Goal: Register for event/course

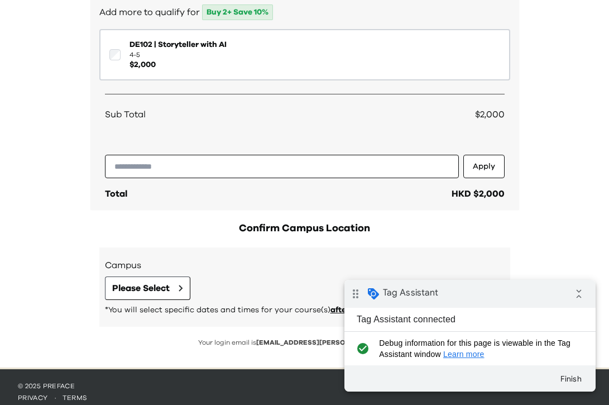
scroll to position [191, 0]
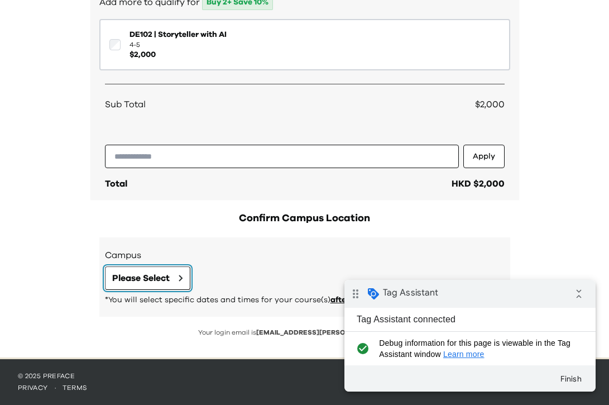
click at [164, 274] on span "Please Select" at bounding box center [140, 277] width 57 height 13
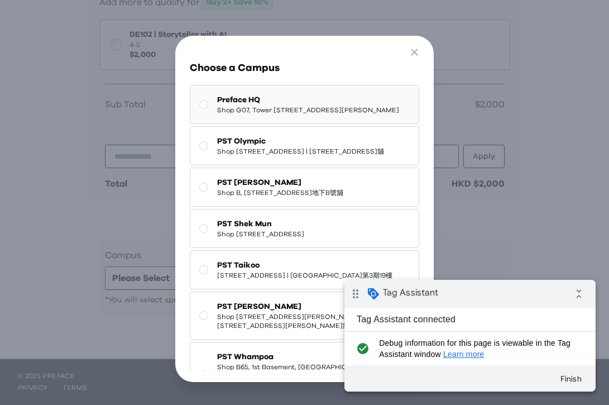
click at [298, 102] on span "Preface HQ" at bounding box center [308, 99] width 182 height 11
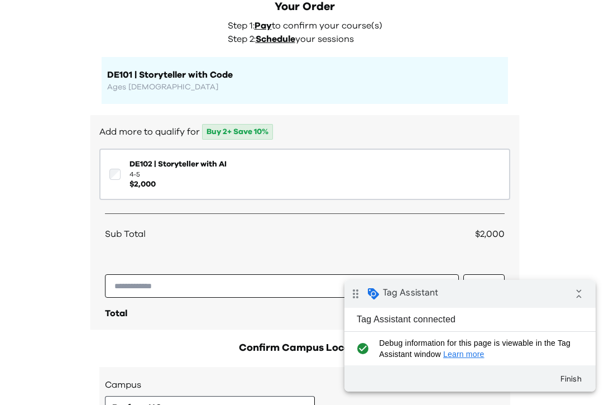
scroll to position [0, 0]
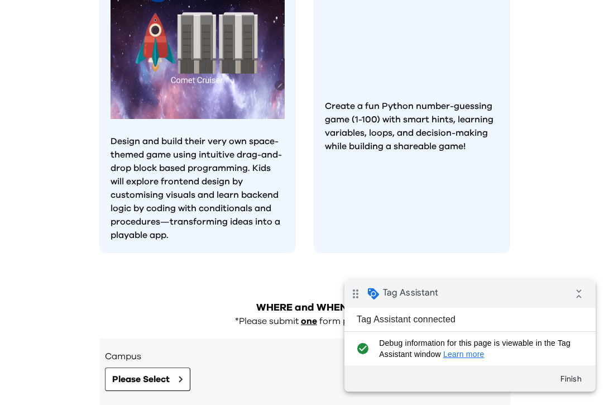
scroll to position [1066, 0]
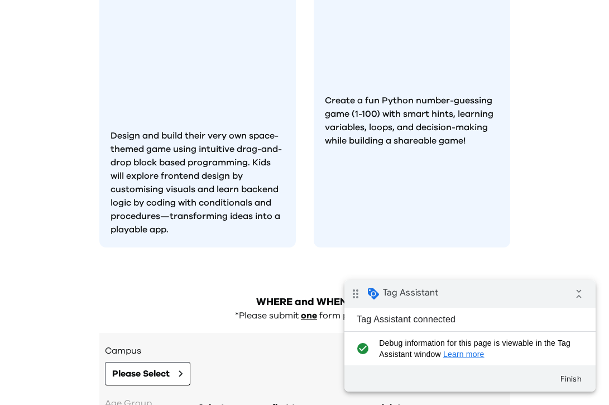
scroll to position [1066, 0]
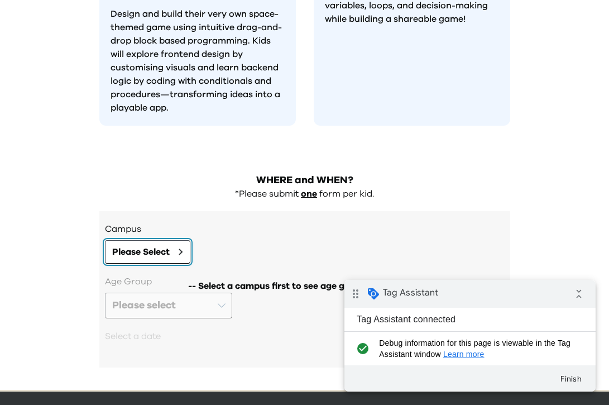
click at [158, 240] on button "Please Select" at bounding box center [147, 251] width 85 height 23
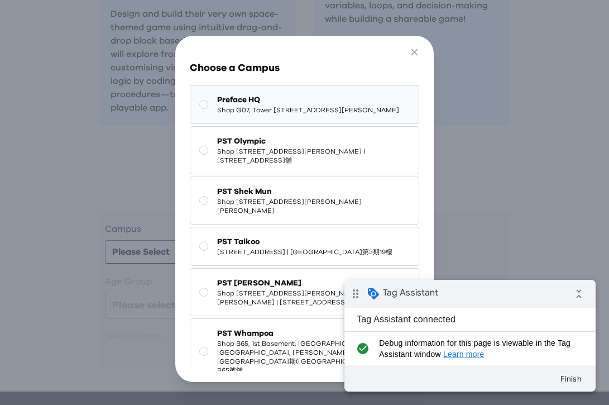
click at [345, 109] on span "Shop G07, Tower [STREET_ADDRESS][PERSON_NAME]" at bounding box center [308, 109] width 182 height 9
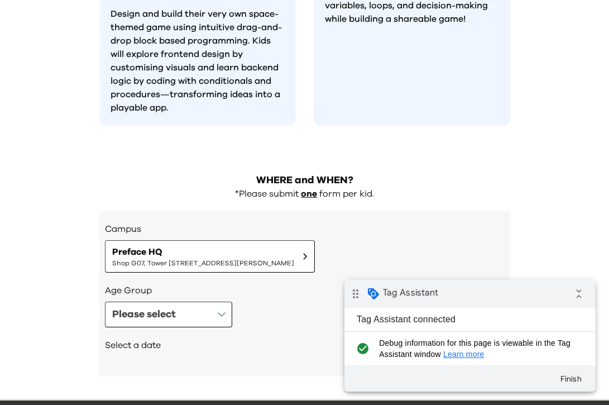
scroll to position [1075, 0]
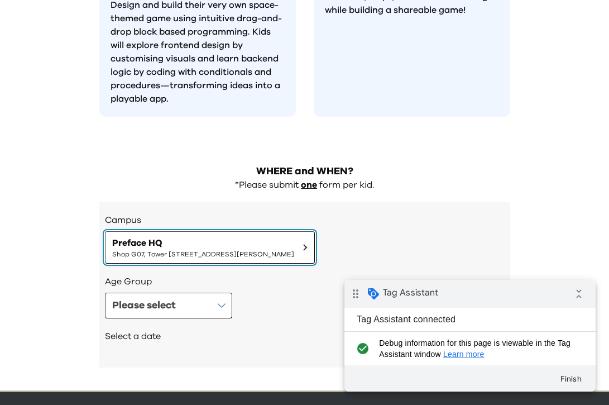
click at [259, 236] on span "Preface HQ" at bounding box center [203, 242] width 182 height 13
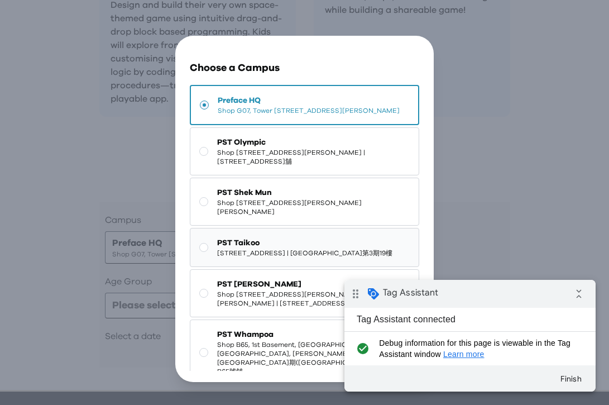
click at [282, 248] on span "PST Taikoo" at bounding box center [304, 242] width 175 height 11
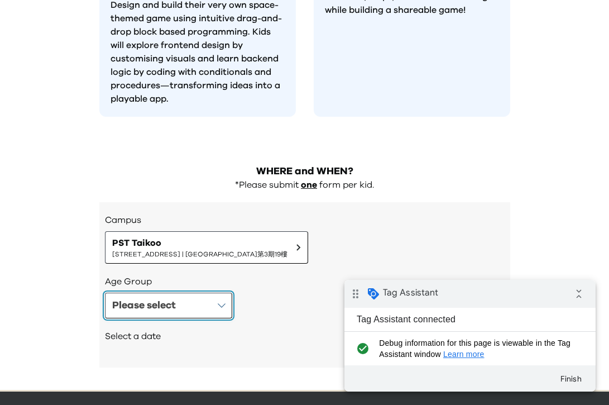
click at [210, 292] on button "Please select" at bounding box center [168, 305] width 127 height 26
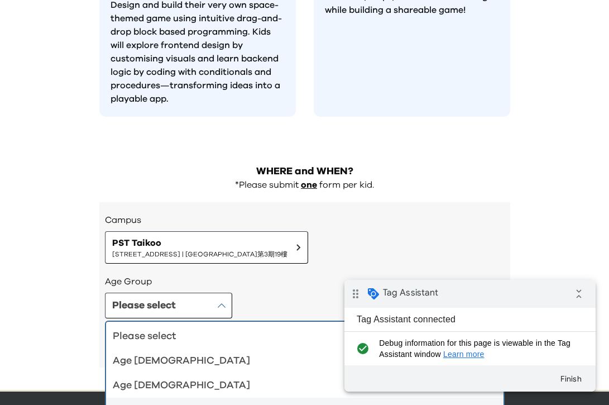
click at [195, 402] on div "Age [DEMOGRAPHIC_DATA]" at bounding box center [298, 410] width 371 height 16
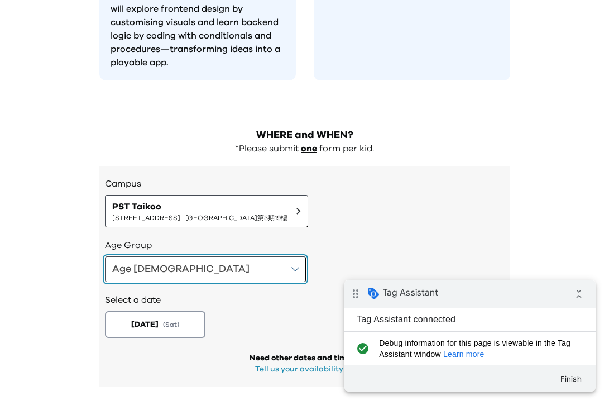
scroll to position [1131, 0]
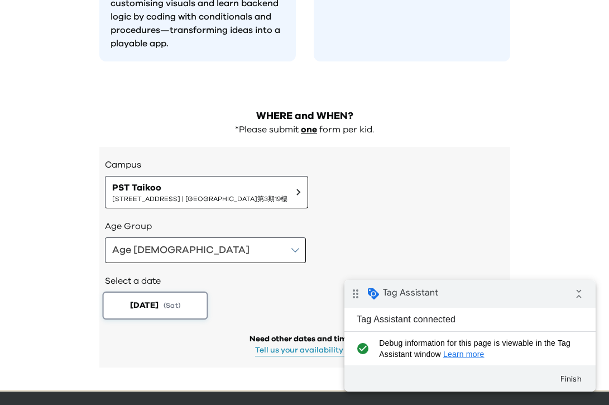
click at [180, 301] on span "( Sat )" at bounding box center [171, 305] width 17 height 9
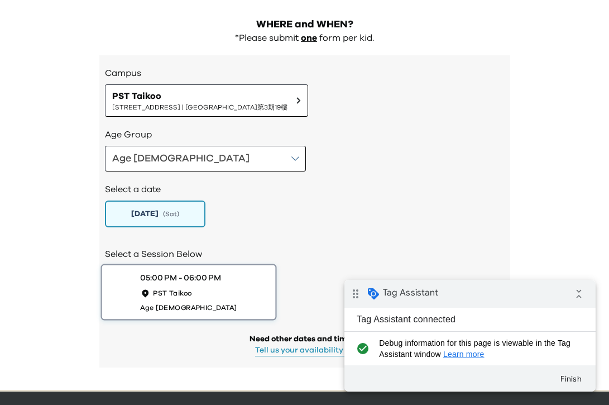
click at [217, 272] on div "05:00 PM - 06:00 PM PST Taikoo Age [DEMOGRAPHIC_DATA]" at bounding box center [188, 292] width 97 height 40
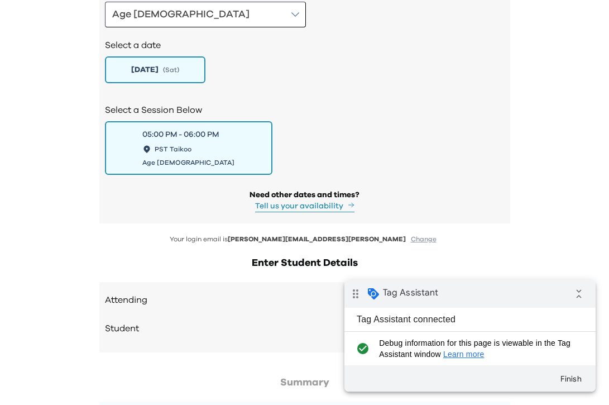
scroll to position [1439, 0]
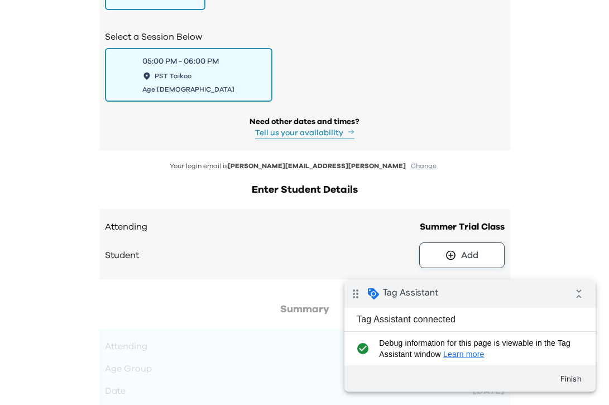
click at [451, 249] on icon at bounding box center [451, 254] width 12 height 11
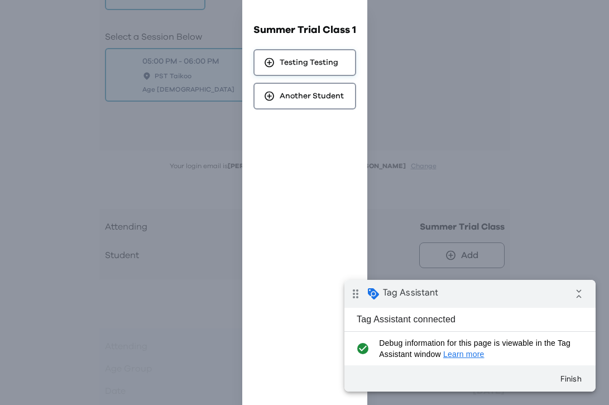
click at [336, 72] on div "Testing Testing" at bounding box center [304, 62] width 103 height 27
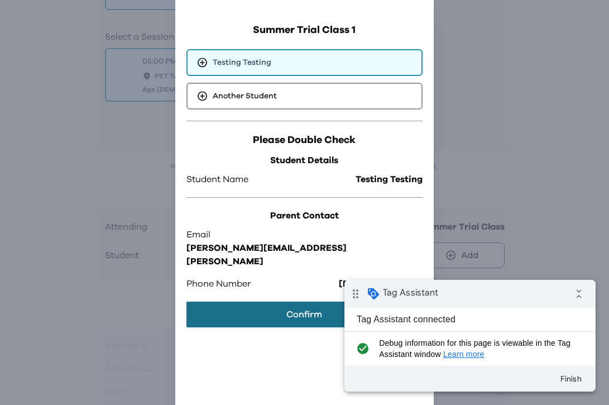
click at [286, 301] on button "Confirm" at bounding box center [303, 314] width 235 height 26
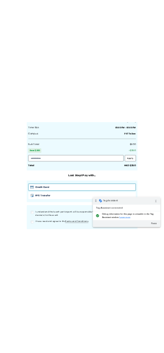
scroll to position [1896, 0]
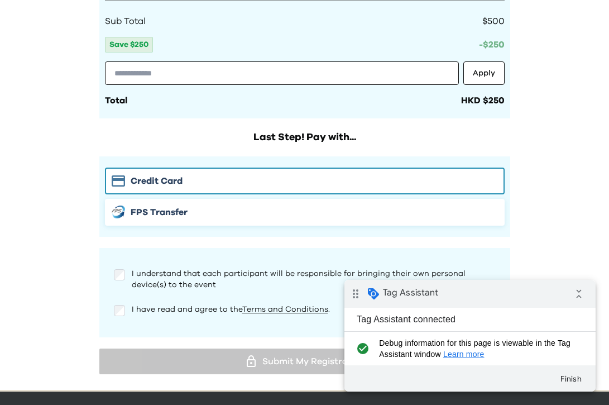
click at [169, 205] on span "FPS Transfer" at bounding box center [159, 211] width 57 height 13
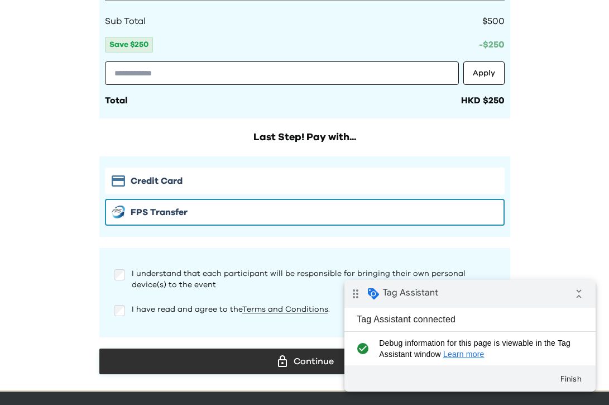
click at [285, 348] on button "Continue" at bounding box center [304, 361] width 411 height 26
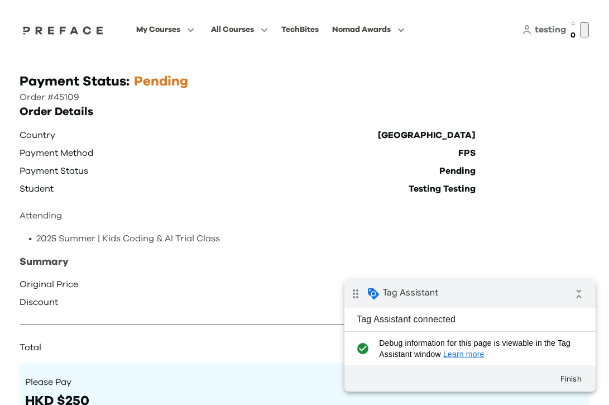
click at [516, 143] on div "Order Details Country Hong Kong Payment Method FPS Payment Status Pending Stude…" at bounding box center [305, 230] width 570 height 252
